Goal: Transaction & Acquisition: Purchase product/service

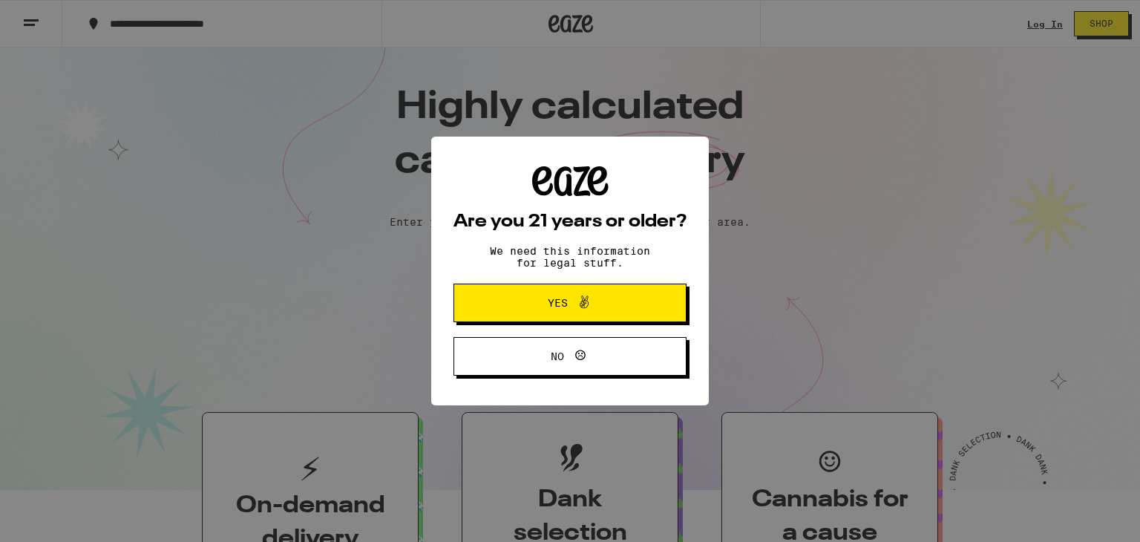
click at [3, 338] on div "Are you 21 years or older? We need this information for legal stuff. Yes No" at bounding box center [570, 271] width 1140 height 542
click at [14, 283] on div "Are you 21 years or older? We need this information for legal stuff. Yes No" at bounding box center [570, 271] width 1140 height 542
click at [0, 82] on div "Are you 21 years or older? We need this information for legal stuff. Yes No" at bounding box center [570, 271] width 1140 height 542
click at [610, 303] on span "Yes" at bounding box center [569, 302] width 113 height 19
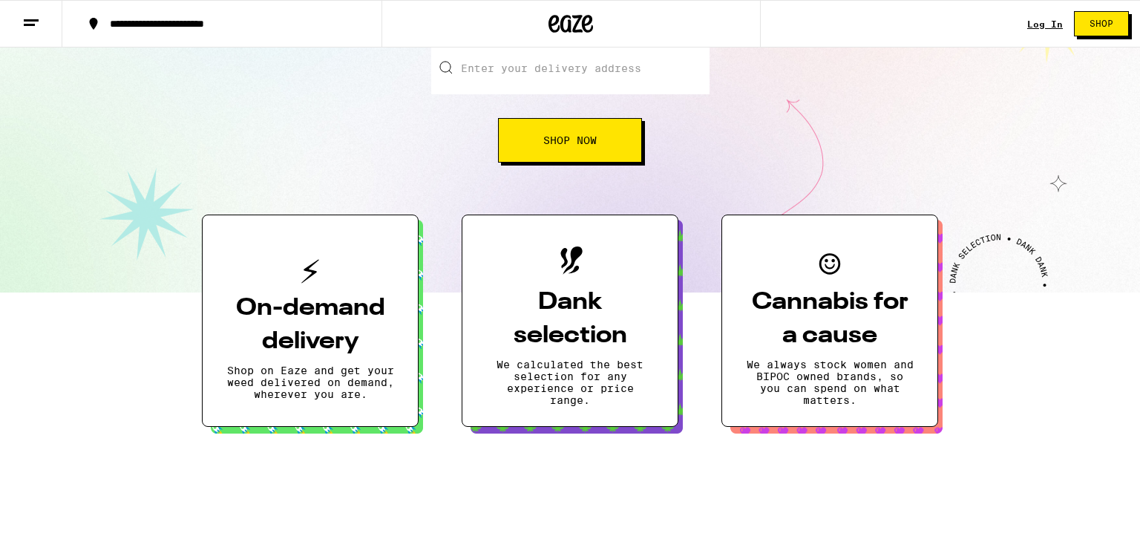
scroll to position [198, 0]
click at [293, 384] on p "Shop on Eaze and get your weed delivered on demand, wherever you are." at bounding box center [310, 382] width 168 height 36
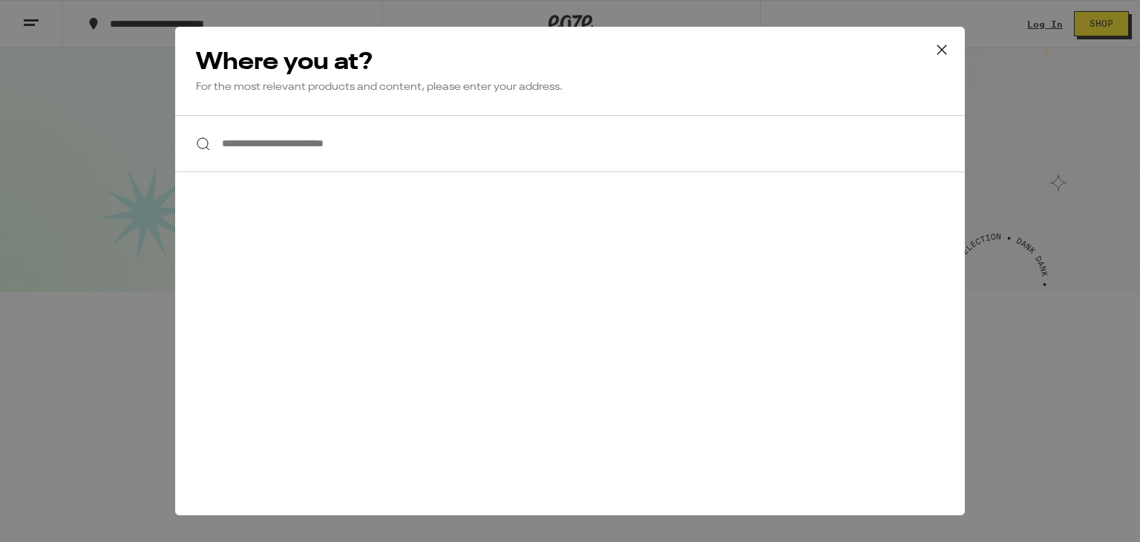
click at [275, 144] on input "**********" at bounding box center [569, 143] width 789 height 57
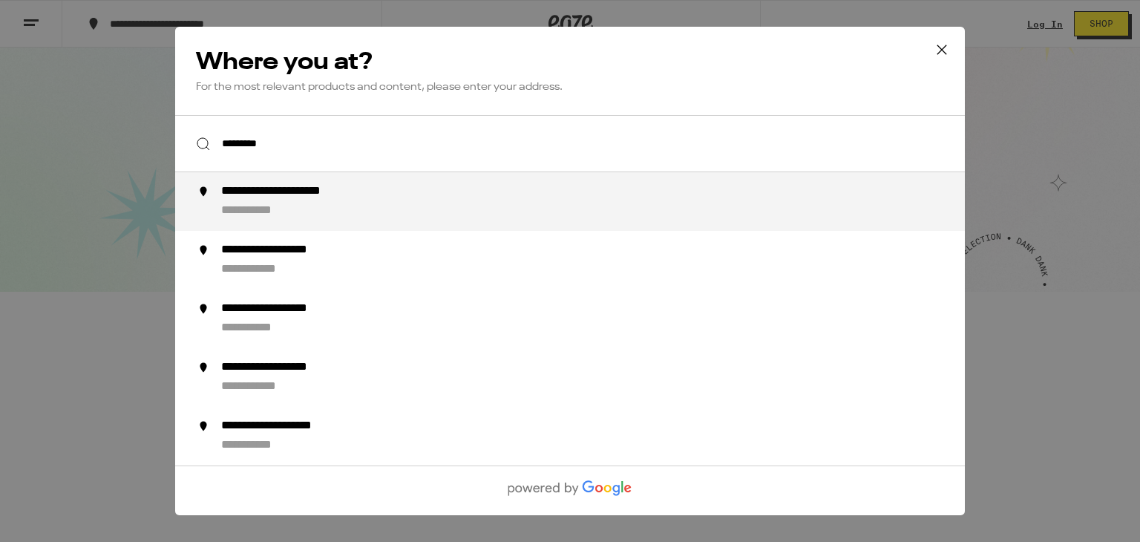
click at [279, 190] on div "**********" at bounding box center [305, 192] width 168 height 16
type input "**********"
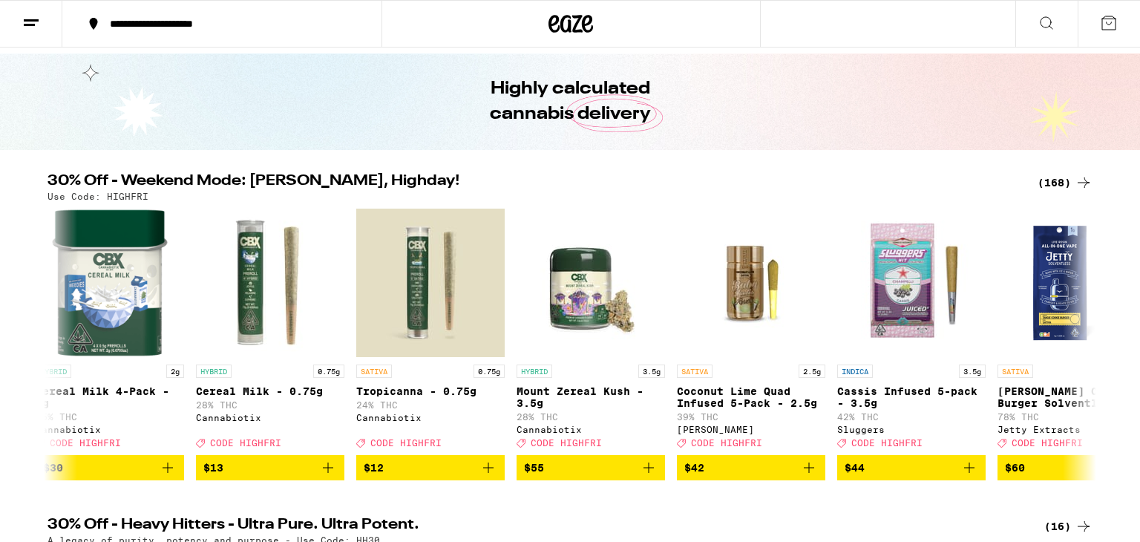
scroll to position [45, 0]
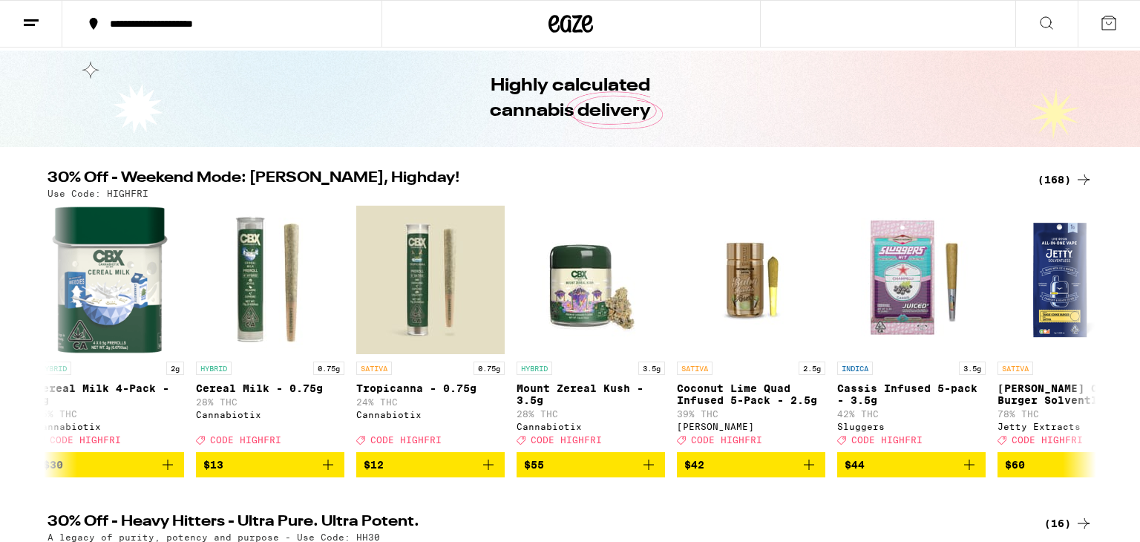
click at [409, 283] on img "Open page for Tropicanna - 0.75g from Cannabiotix" at bounding box center [430, 280] width 148 height 148
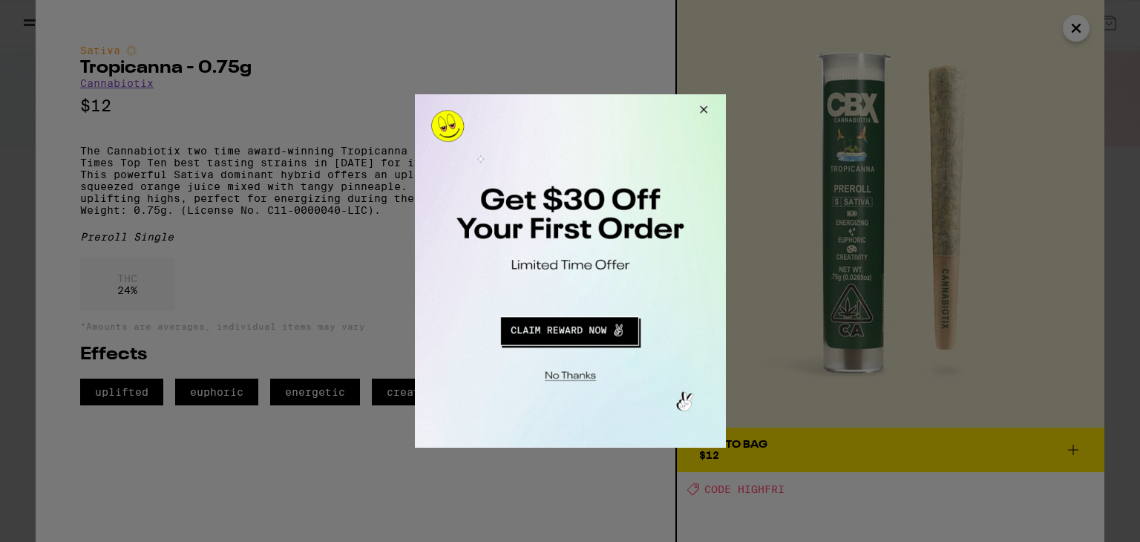
click at [1082, 23] on div at bounding box center [570, 271] width 1140 height 542
click at [1080, 36] on div at bounding box center [570, 271] width 1140 height 542
click at [709, 108] on button "Close Modal" at bounding box center [700, 112] width 40 height 36
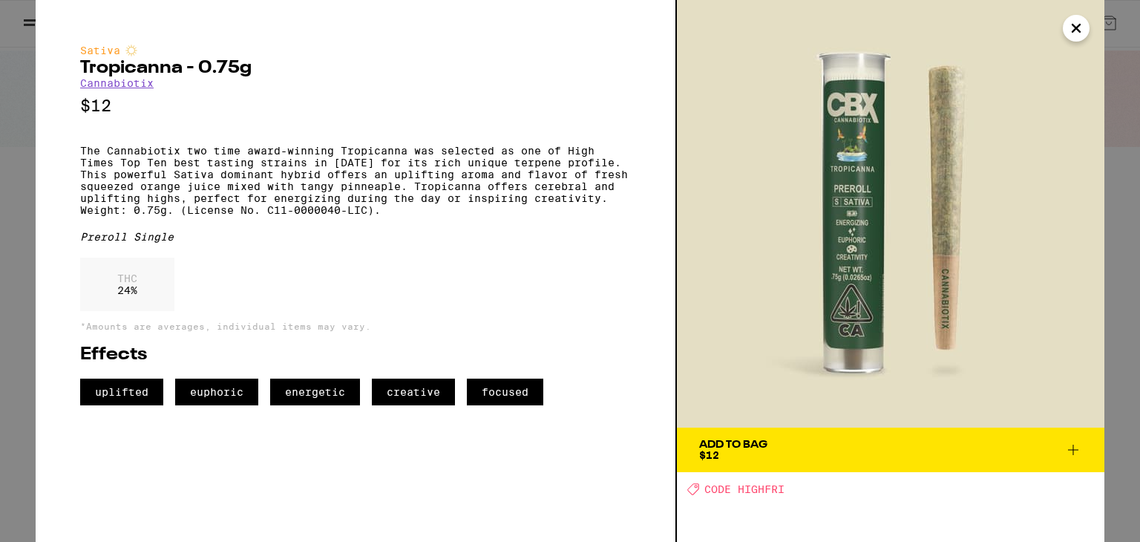
click at [1076, 22] on icon "Close" at bounding box center [1076, 28] width 18 height 22
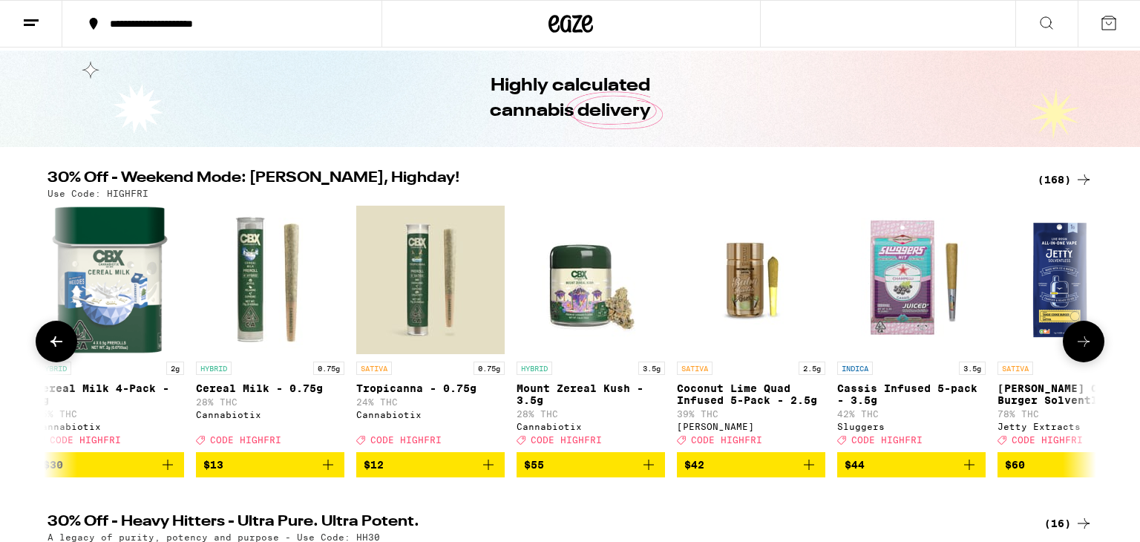
click at [1082, 338] on icon at bounding box center [1083, 341] width 18 height 18
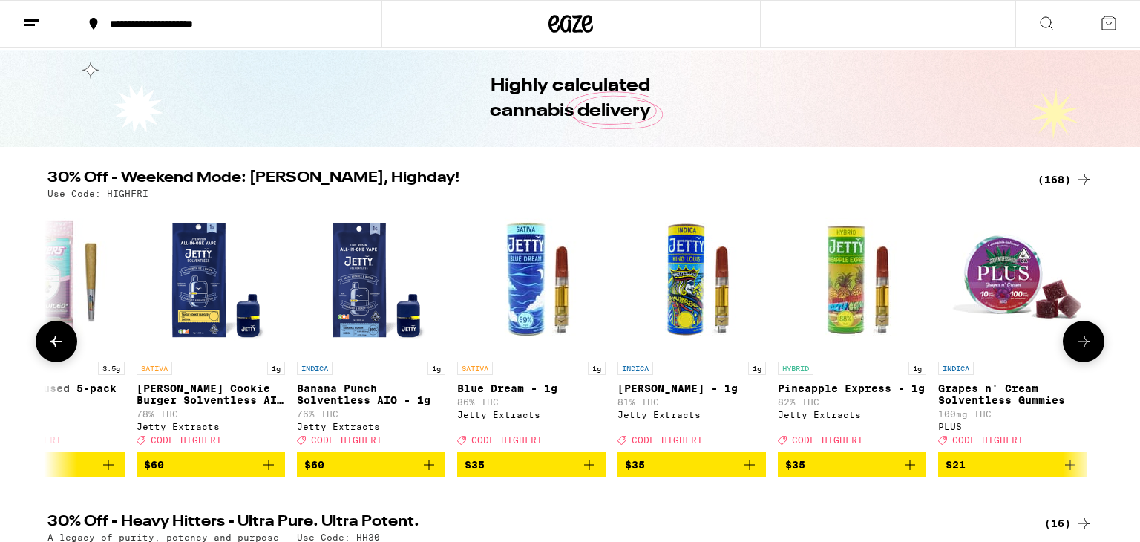
scroll to position [0, 896]
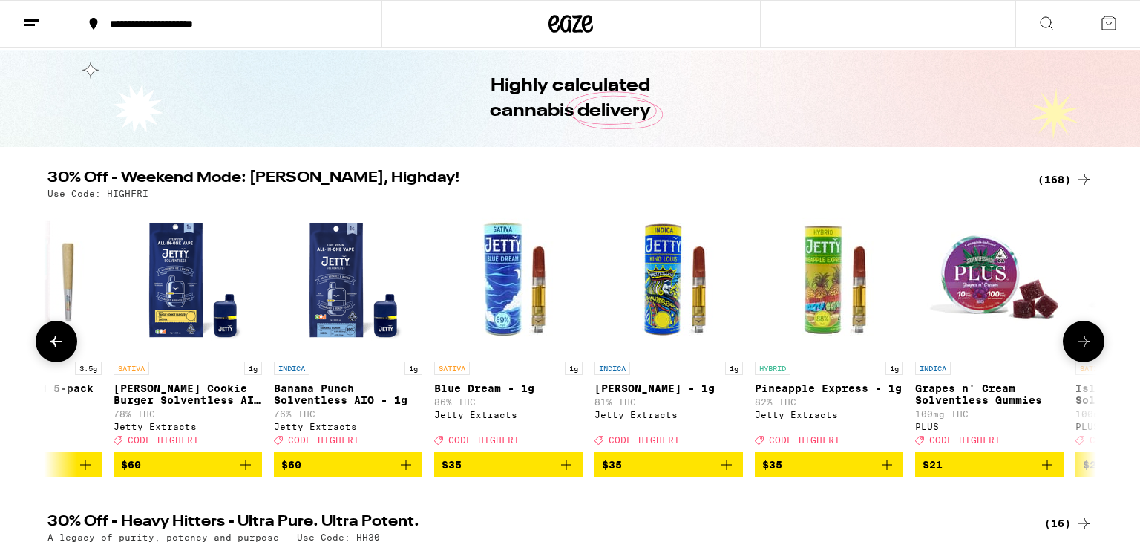
click at [249, 473] on icon "Add to bag" at bounding box center [246, 465] width 18 height 18
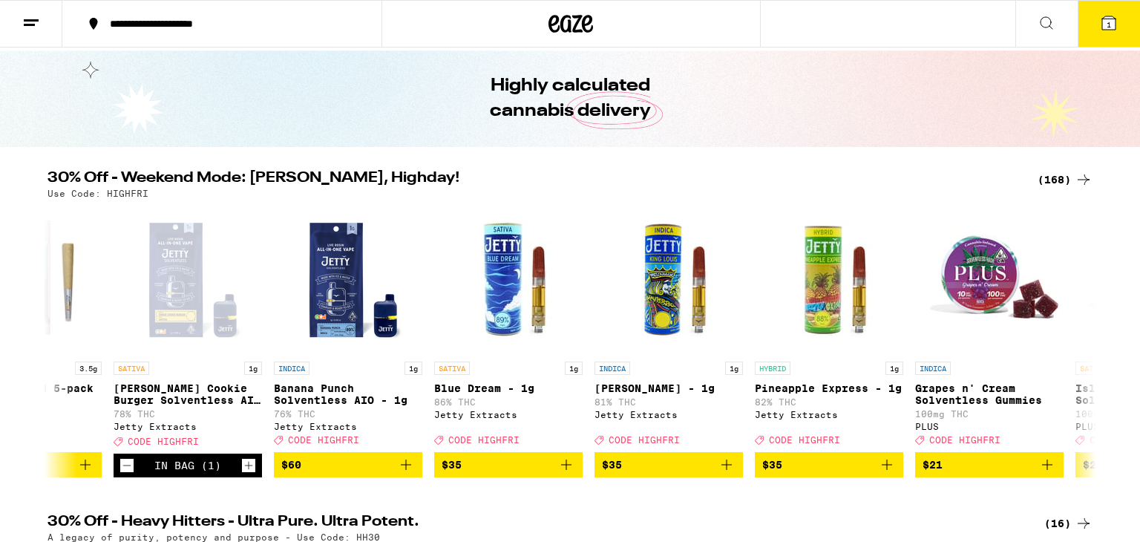
click at [1076, 178] on icon at bounding box center [1083, 180] width 18 height 18
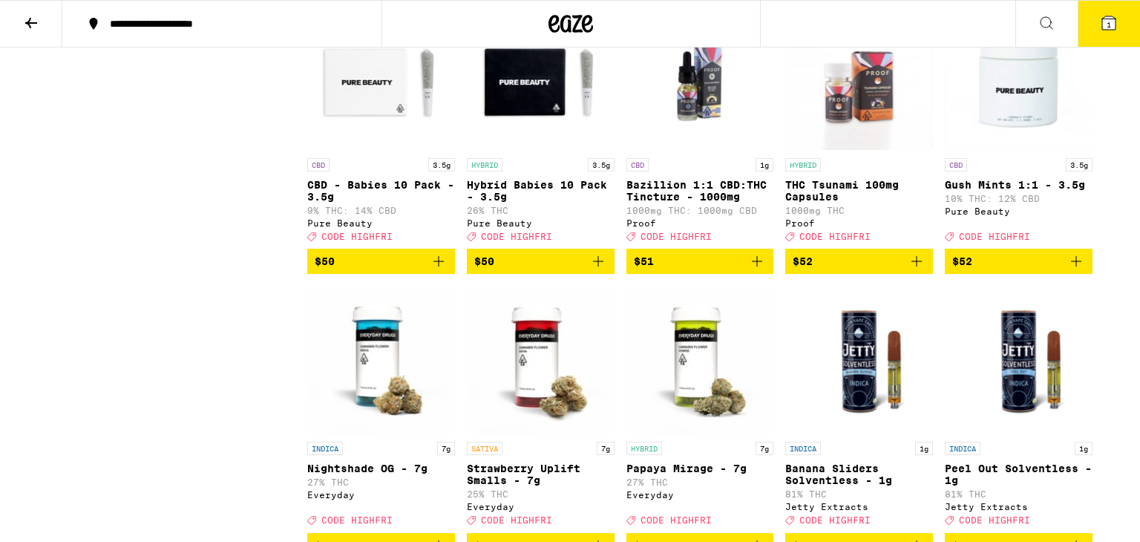
scroll to position [8722, 0]
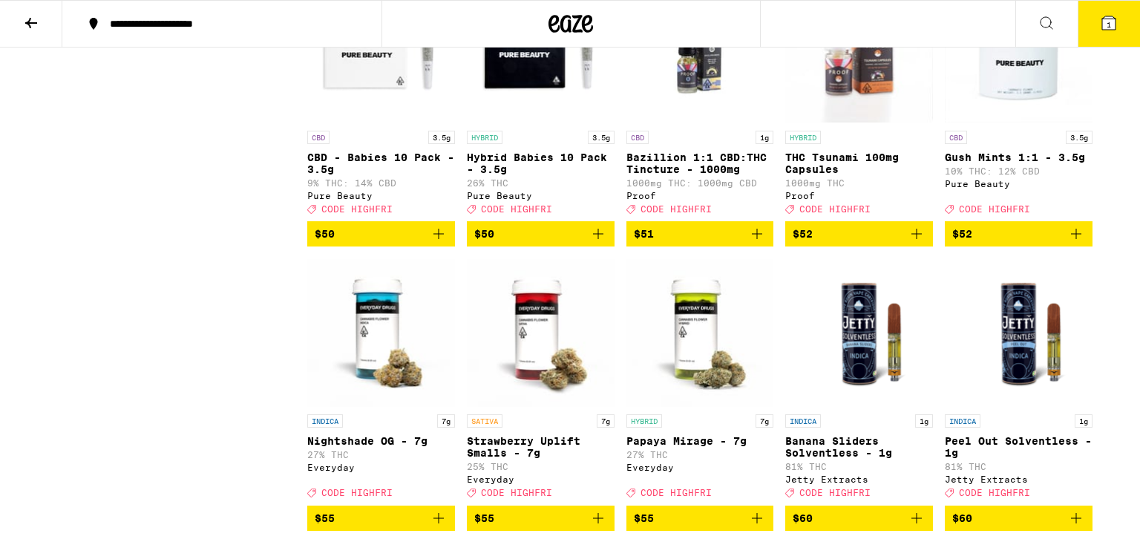
click at [654, 175] on p "Bazillion 1:1 CBD:THC Tincture - 1000mg" at bounding box center [700, 163] width 148 height 24
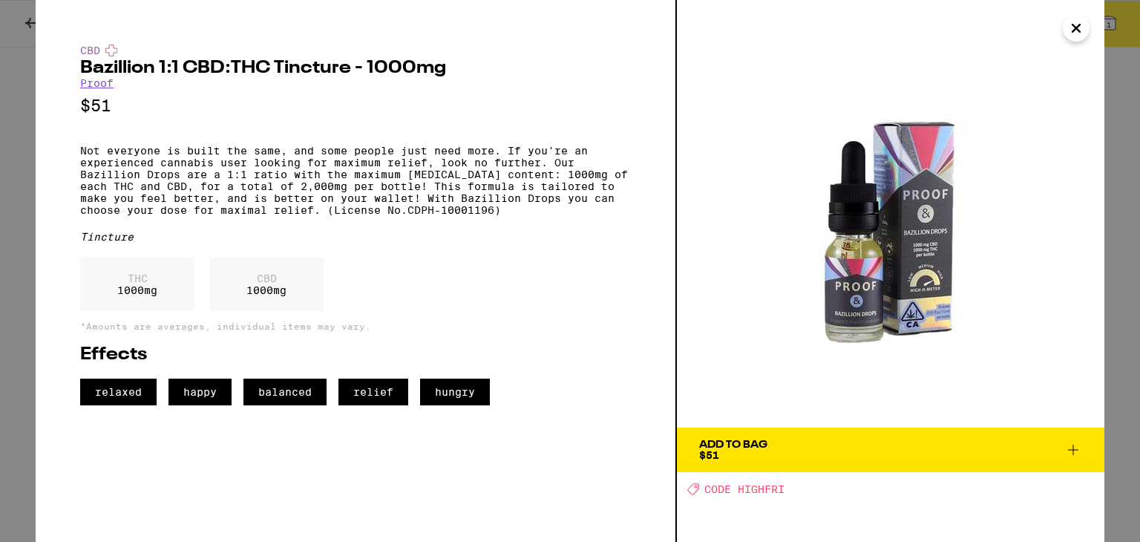
click at [1080, 37] on icon "Close" at bounding box center [1076, 28] width 18 height 22
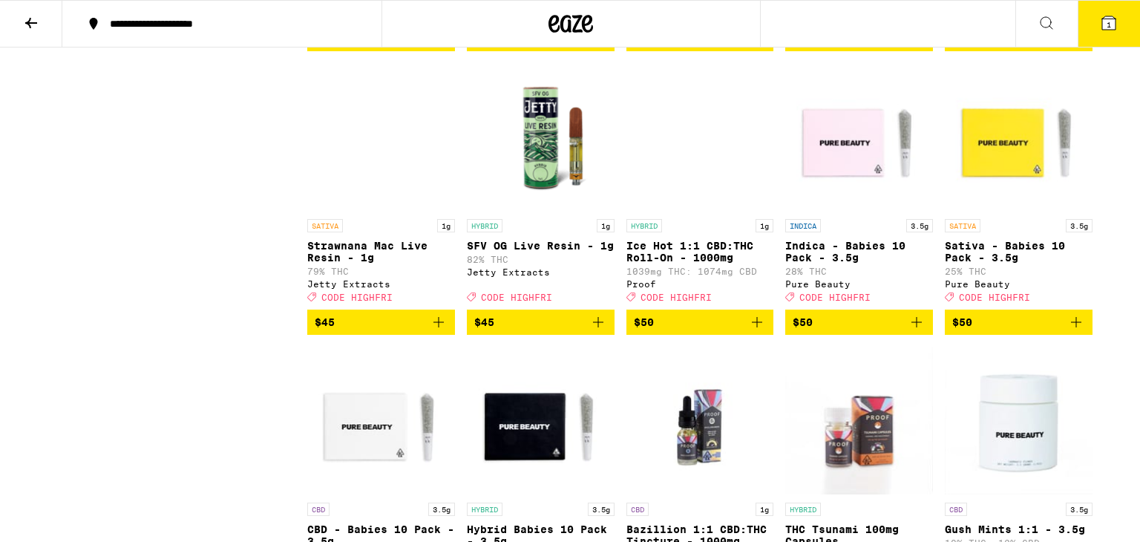
scroll to position [8365, 0]
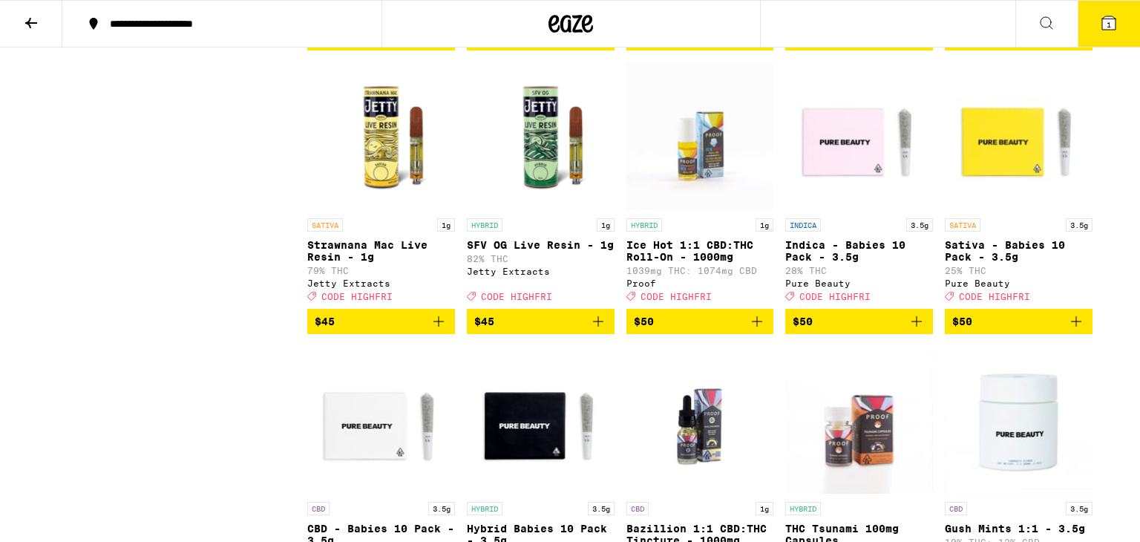
click at [1042, 31] on button at bounding box center [1046, 24] width 62 height 47
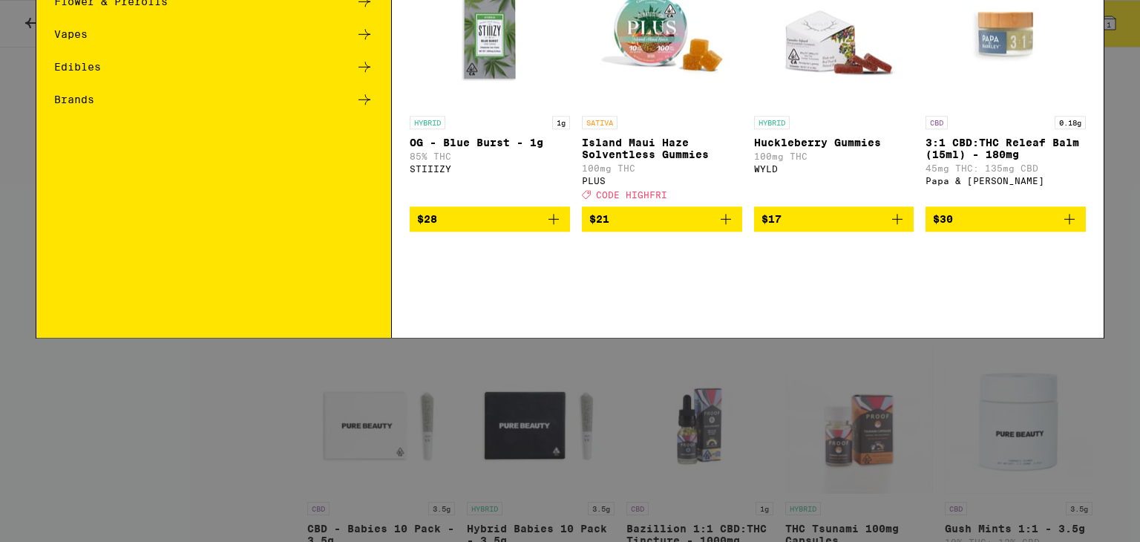
scroll to position [0, 0]
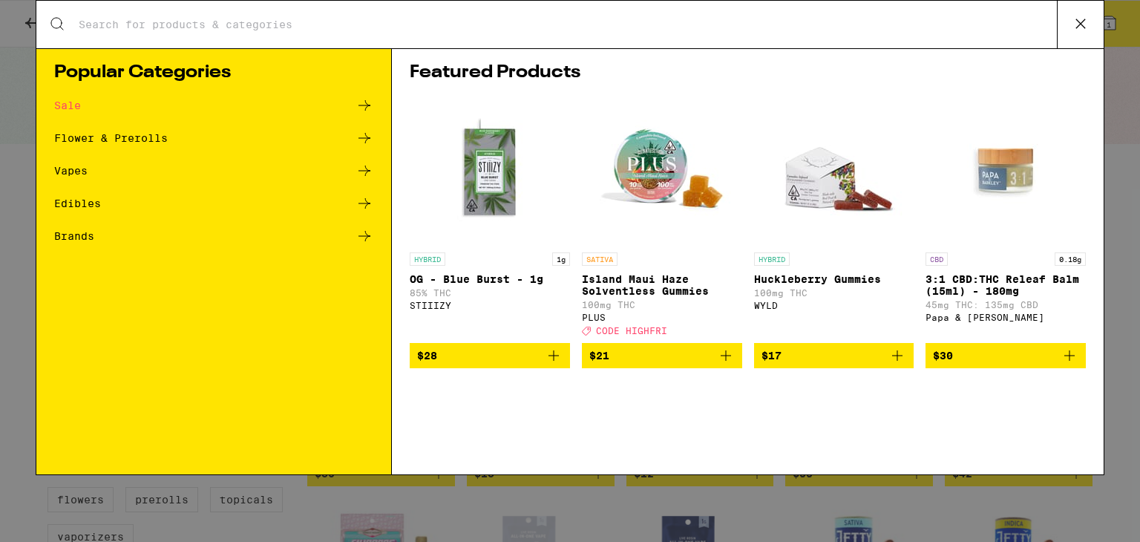
click at [318, 241] on div "Brands" at bounding box center [213, 236] width 319 height 18
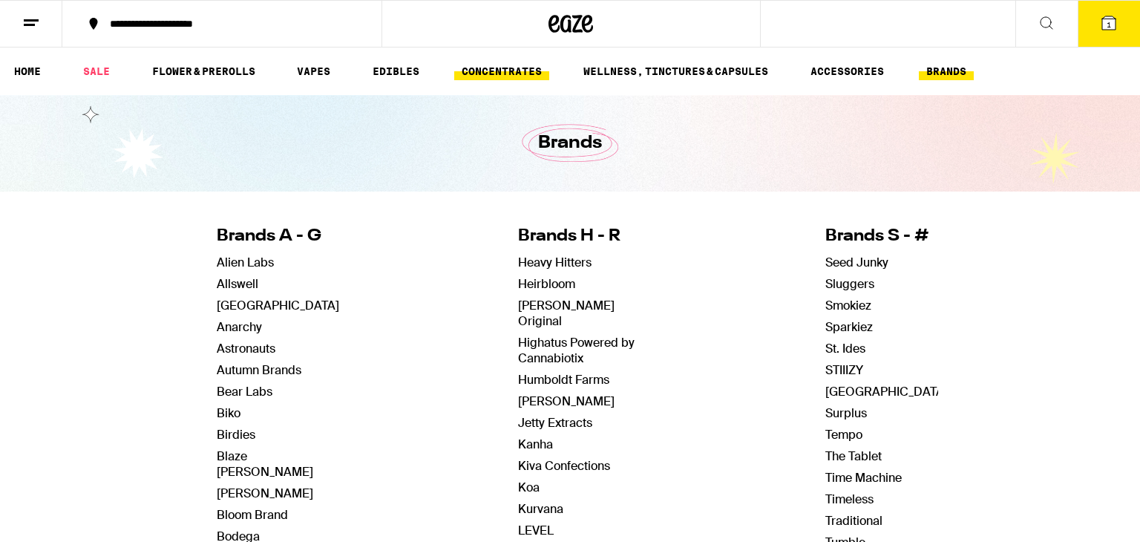
click at [528, 73] on link "CONCENTRATES" at bounding box center [501, 71] width 95 height 18
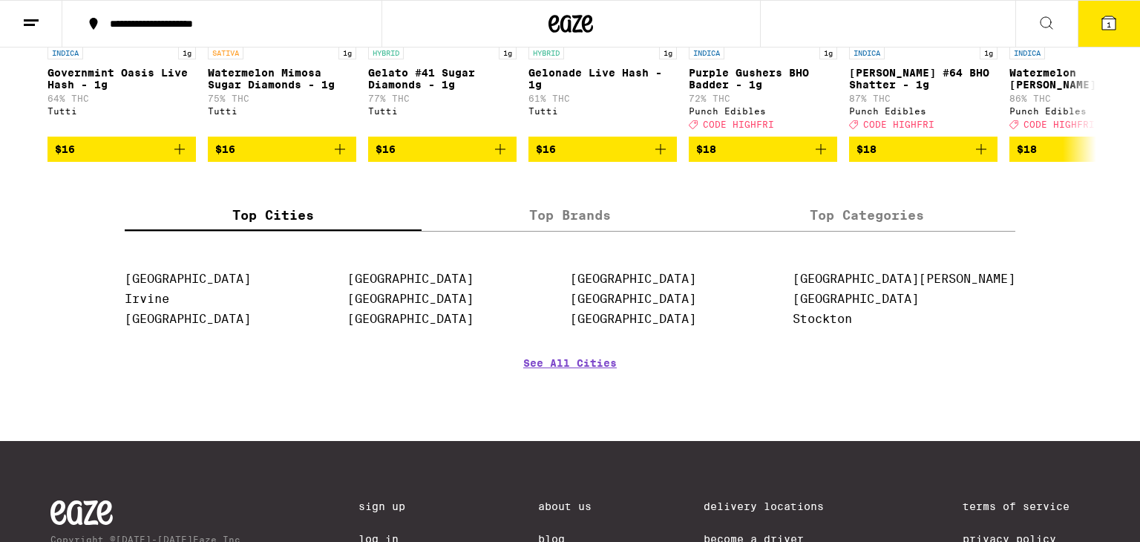
scroll to position [312, 0]
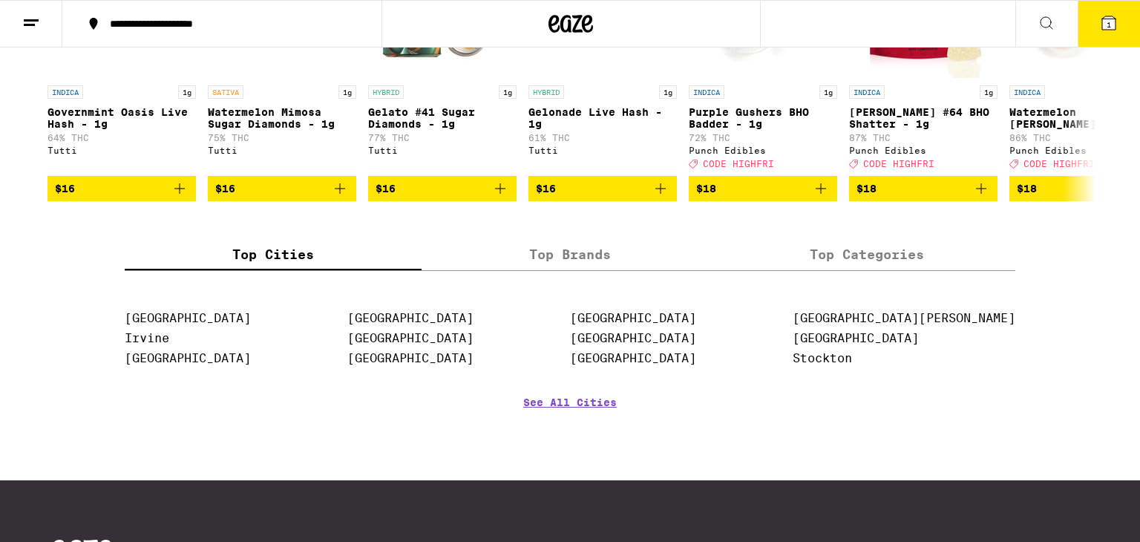
click at [822, 265] on label "Top Categories" at bounding box center [866, 254] width 297 height 32
click at [0, 0] on input "Top Categories" at bounding box center [0, 0] width 0 height 0
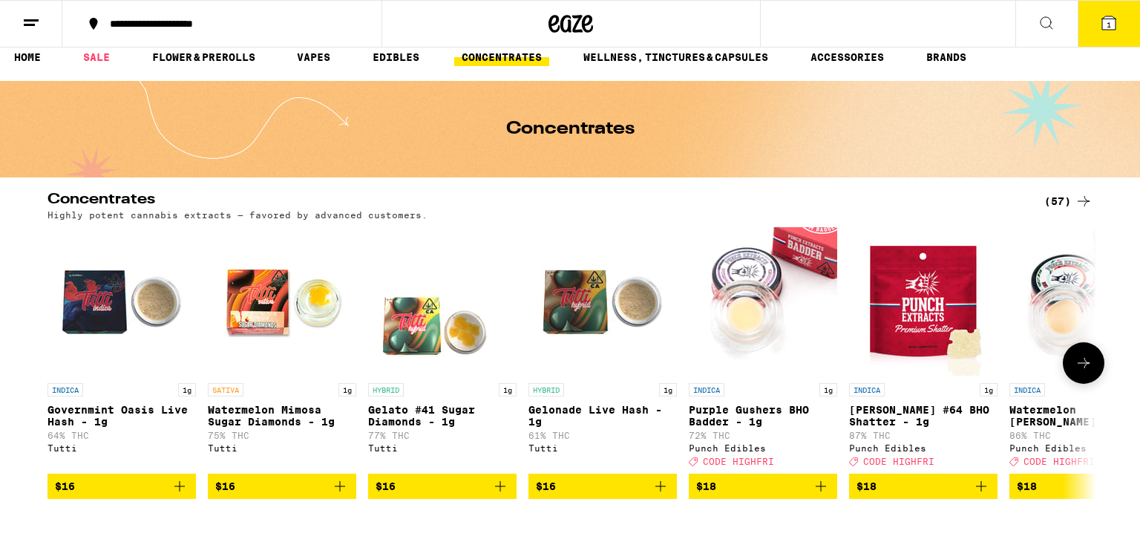
scroll to position [0, 0]
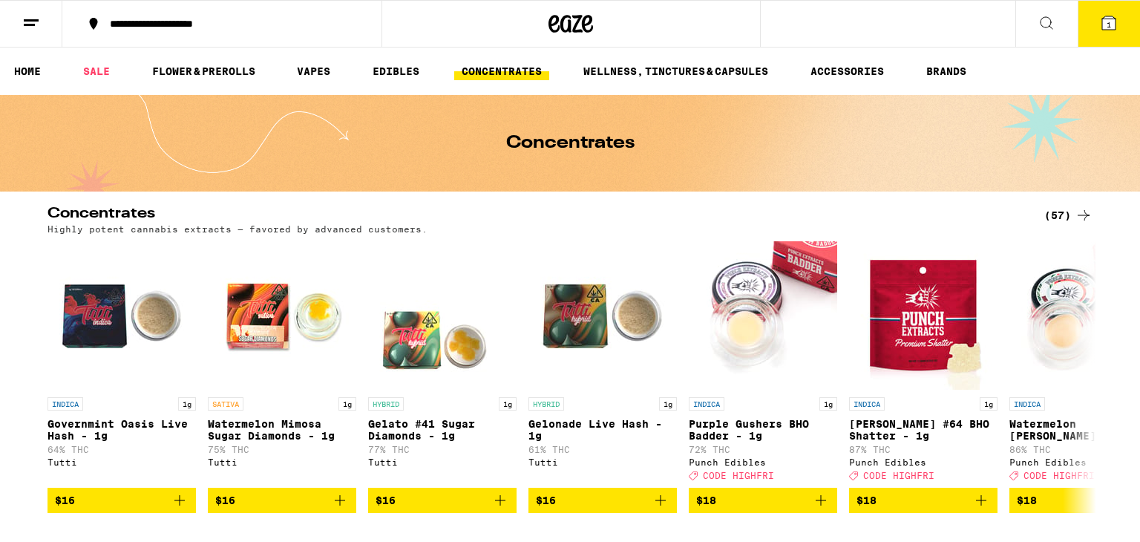
click at [1074, 217] on icon at bounding box center [1083, 215] width 18 height 18
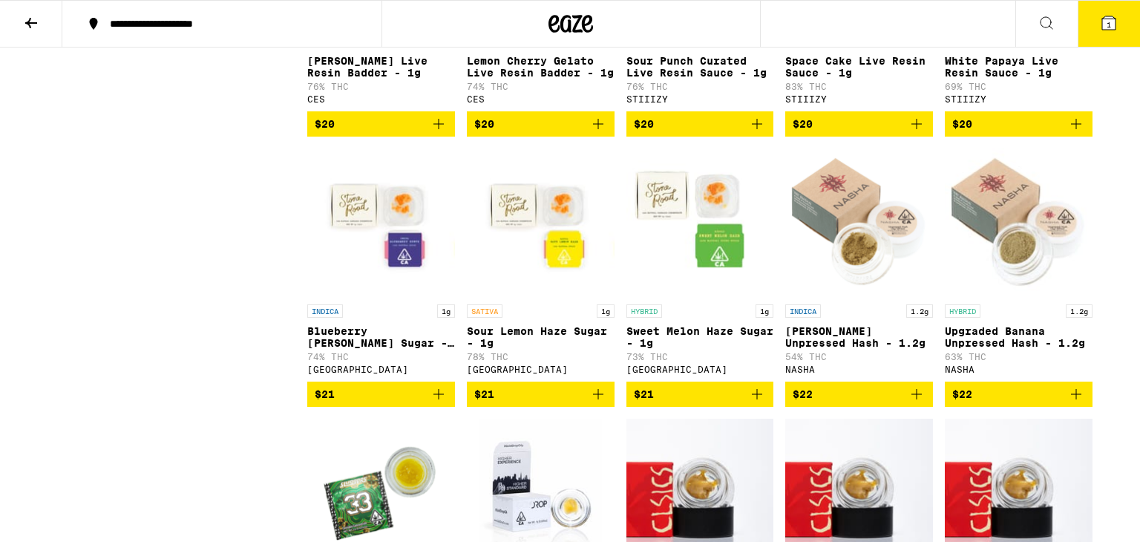
scroll to position [1433, 0]
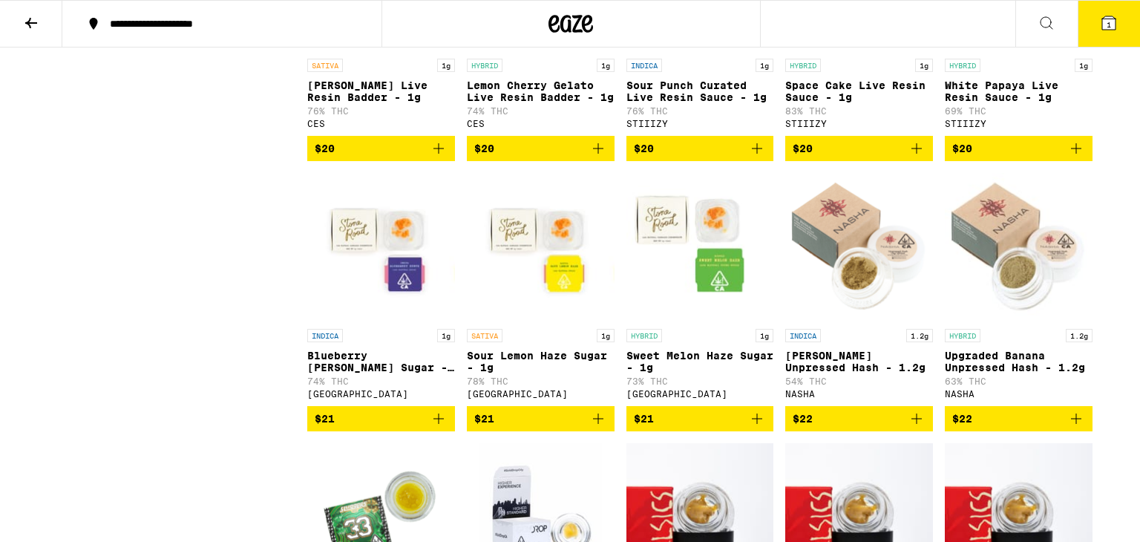
click at [595, 157] on icon "Add to bag" at bounding box center [598, 148] width 18 height 18
click at [1106, 22] on span "2" at bounding box center [1108, 24] width 4 height 9
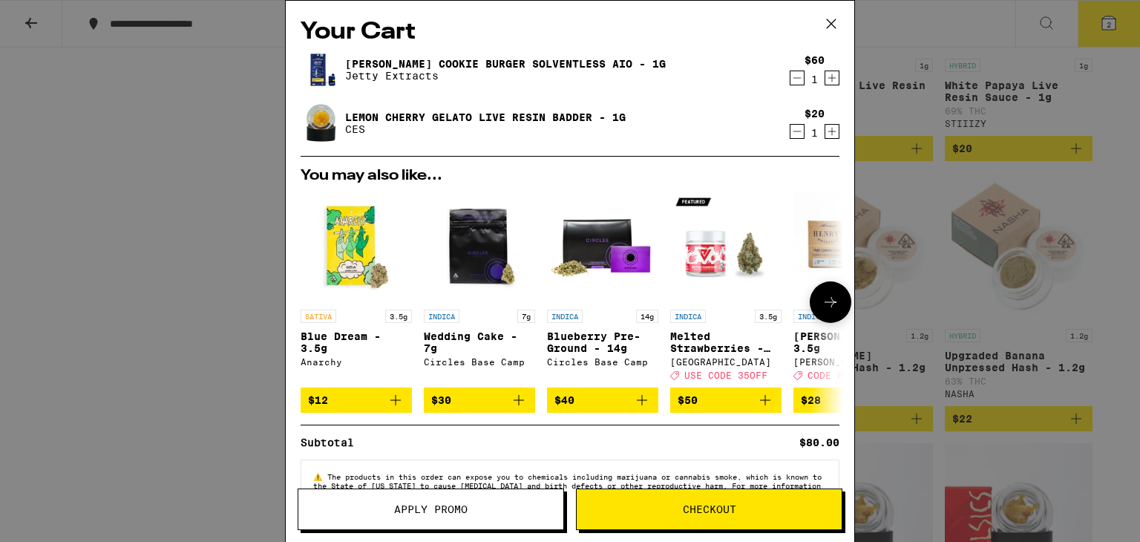
scroll to position [48, 0]
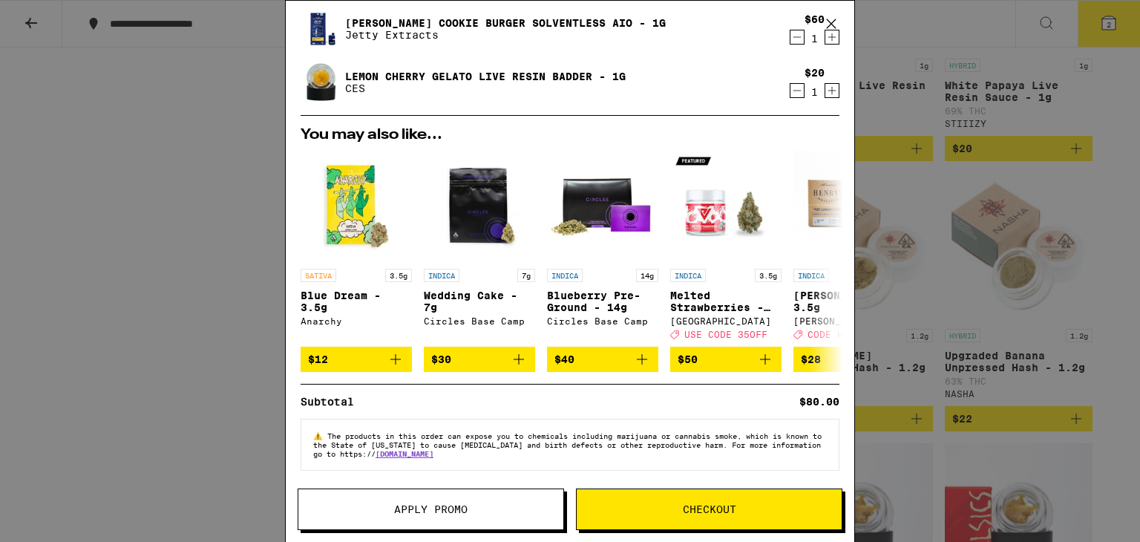
click at [691, 524] on button "Checkout" at bounding box center [709, 509] width 266 height 42
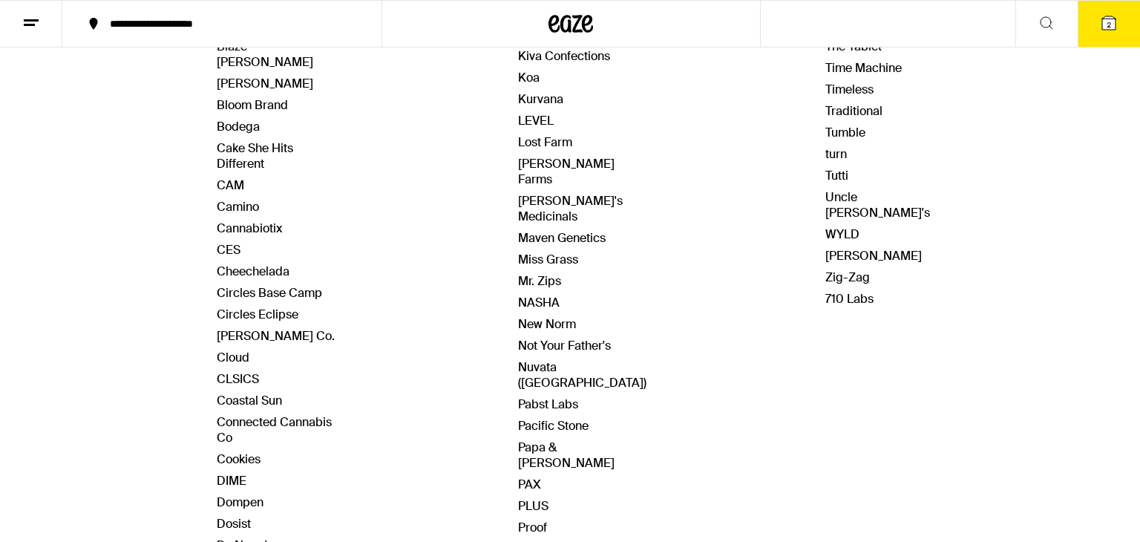
scroll to position [406, 0]
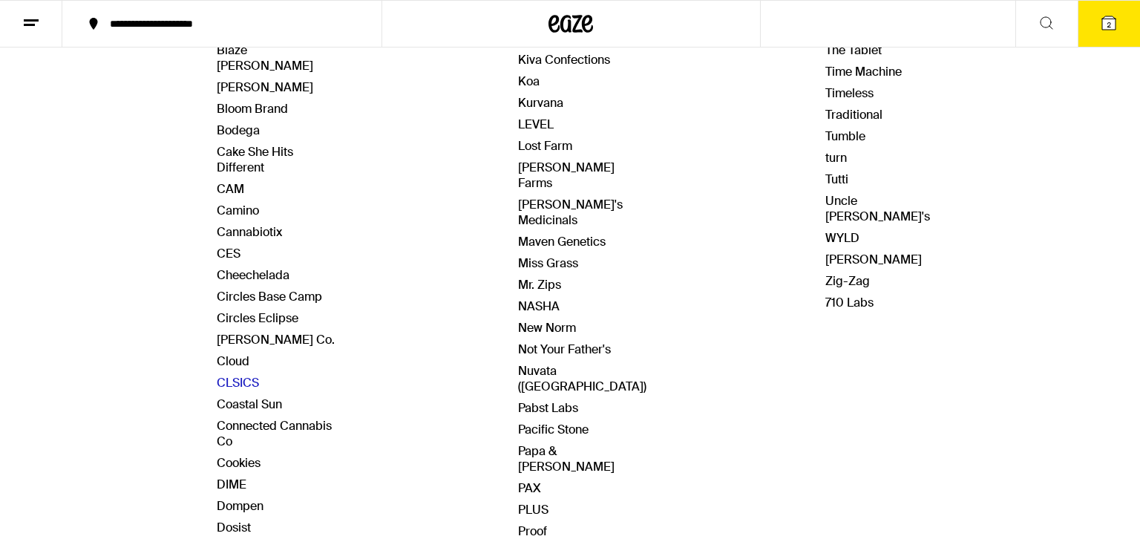
click at [245, 375] on link "CLSICS" at bounding box center [238, 383] width 42 height 16
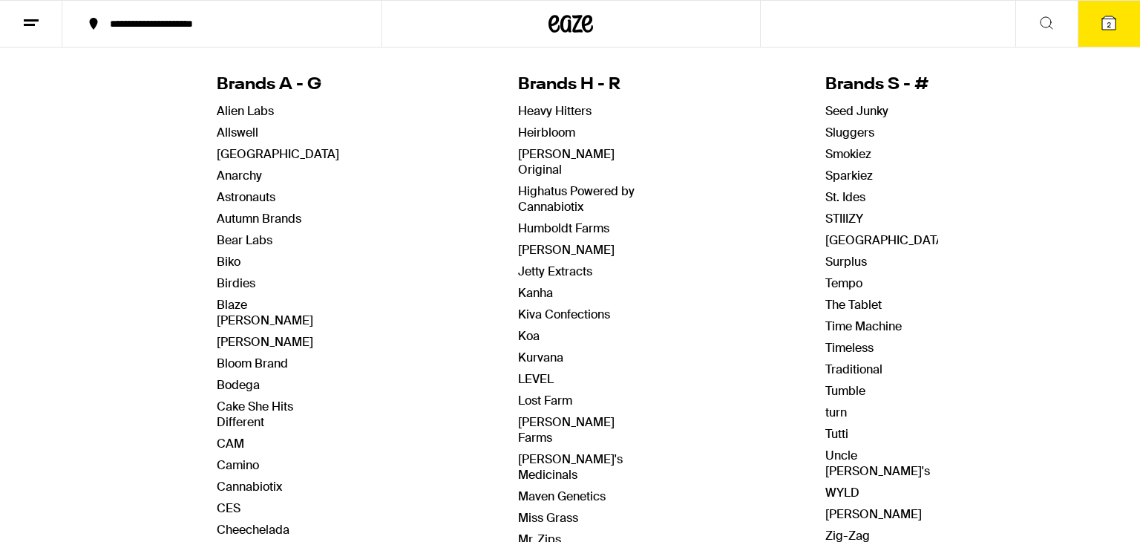
scroll to position [154, 0]
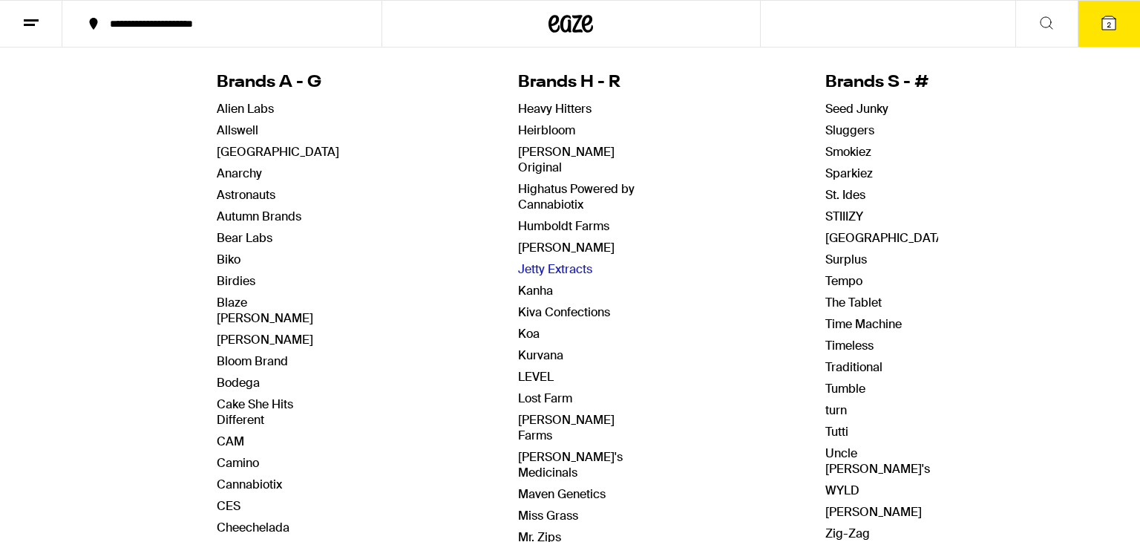
click at [545, 261] on link "Jetty Extracts" at bounding box center [555, 269] width 74 height 16
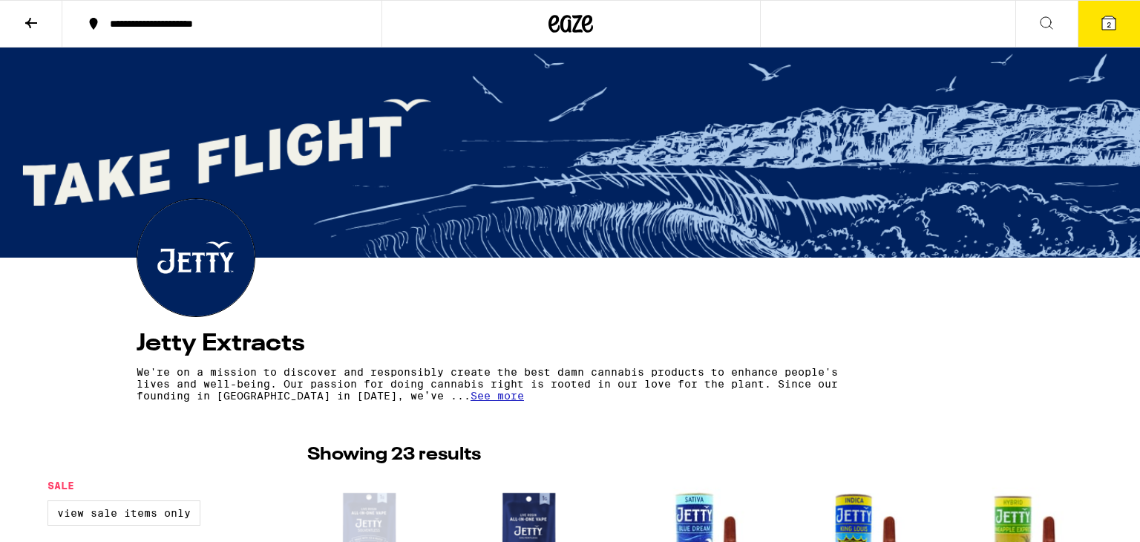
click at [36, 13] on button at bounding box center [31, 24] width 62 height 47
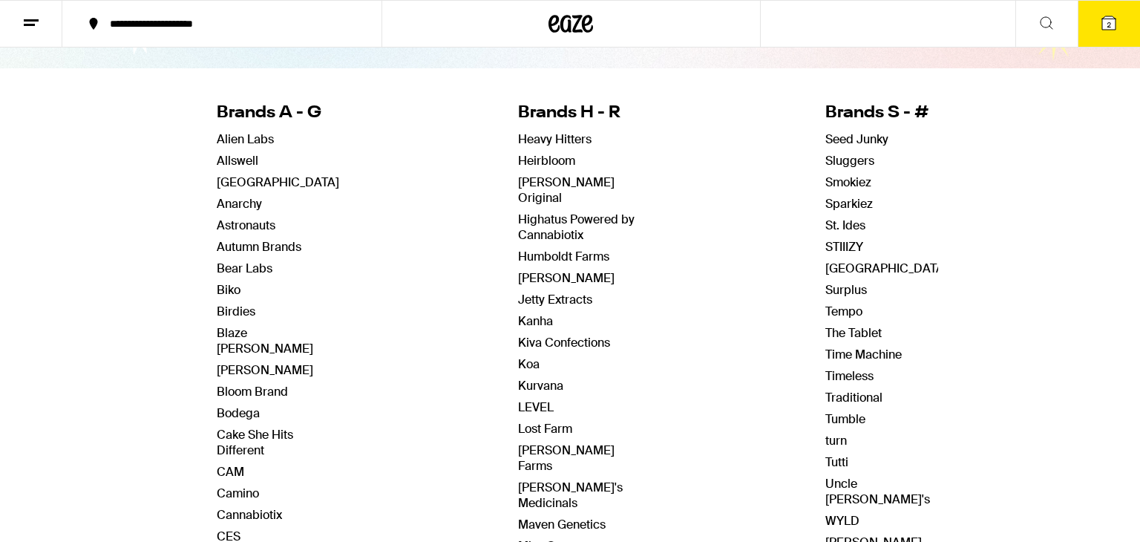
scroll to position [118, 0]
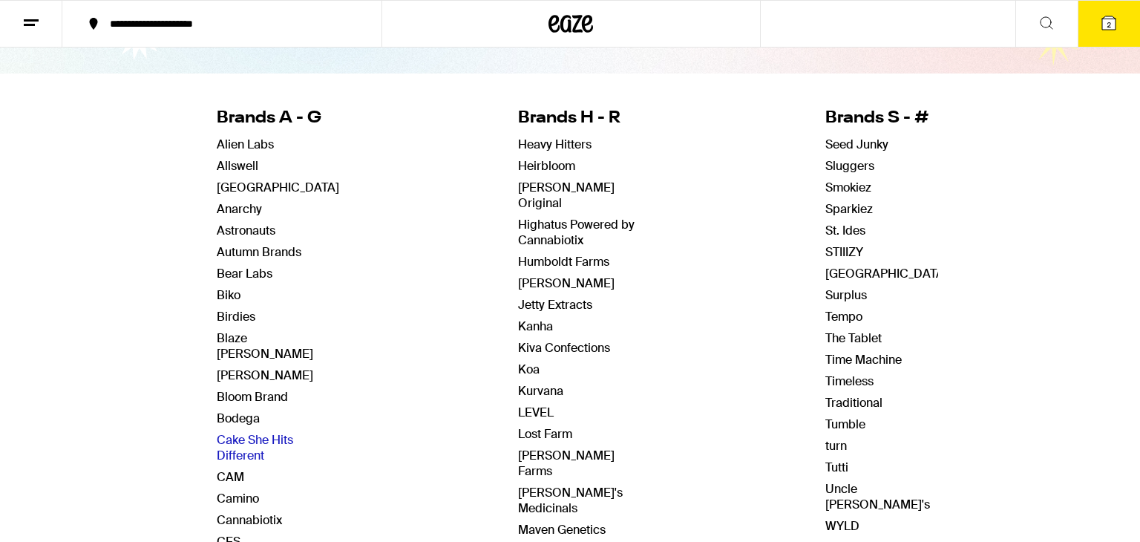
click at [276, 432] on link "Cake She Hits Different" at bounding box center [255, 447] width 76 height 31
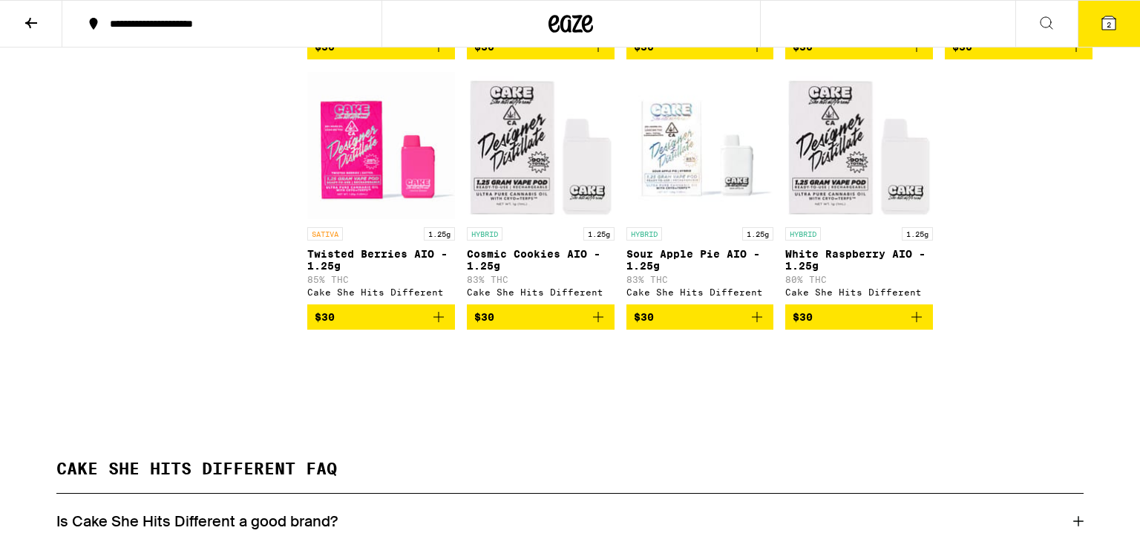
scroll to position [692, 0]
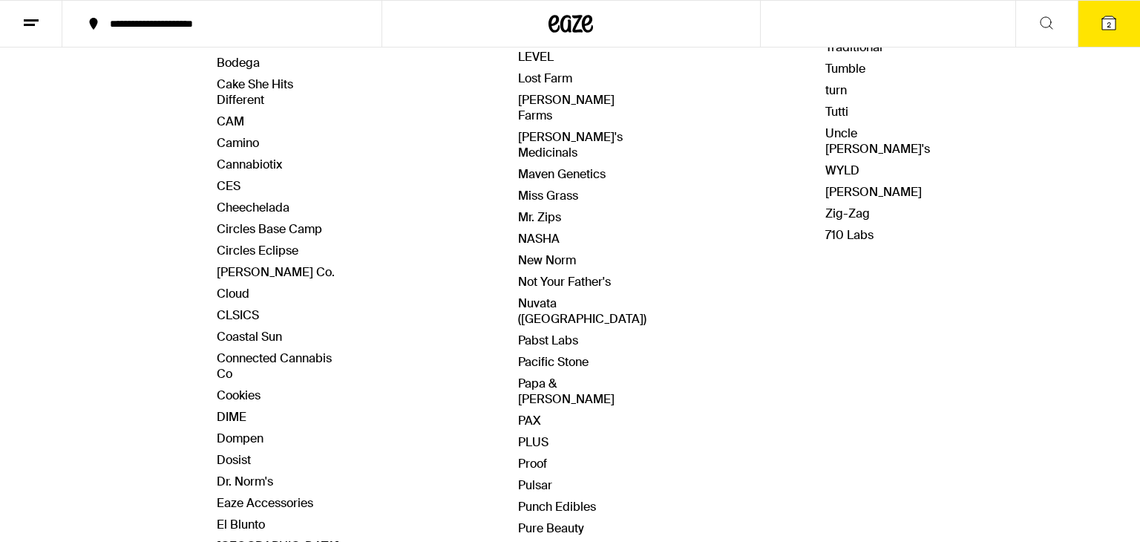
scroll to position [479, 0]
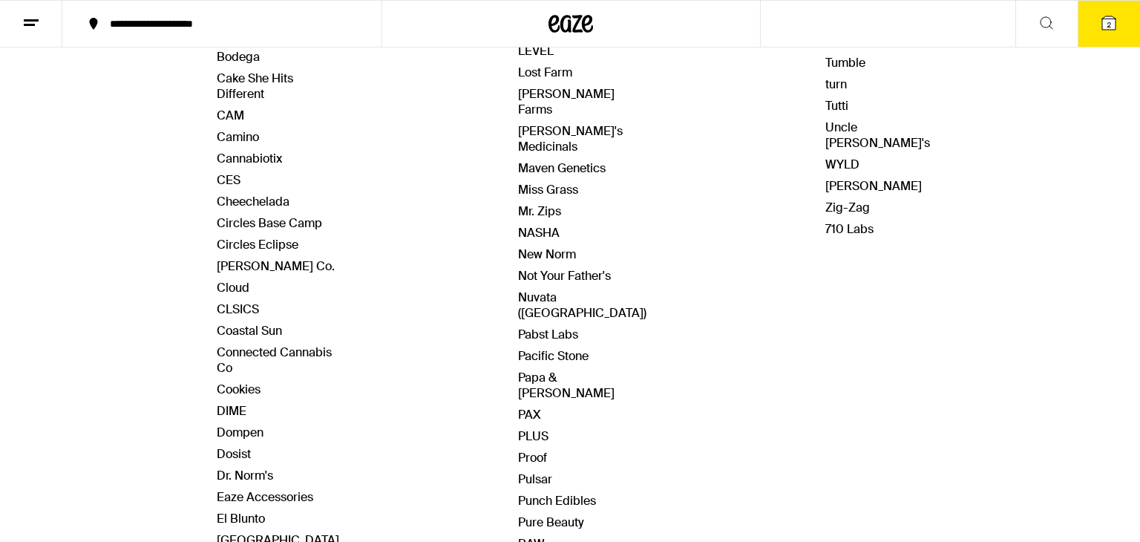
click at [694, 341] on div "Brands A - G Alien Labs Allswell Almora Farm Anarchy Astronauts Autumn Brands B…" at bounding box center [570, 255] width 706 height 1063
